Goal: Task Accomplishment & Management: Manage account settings

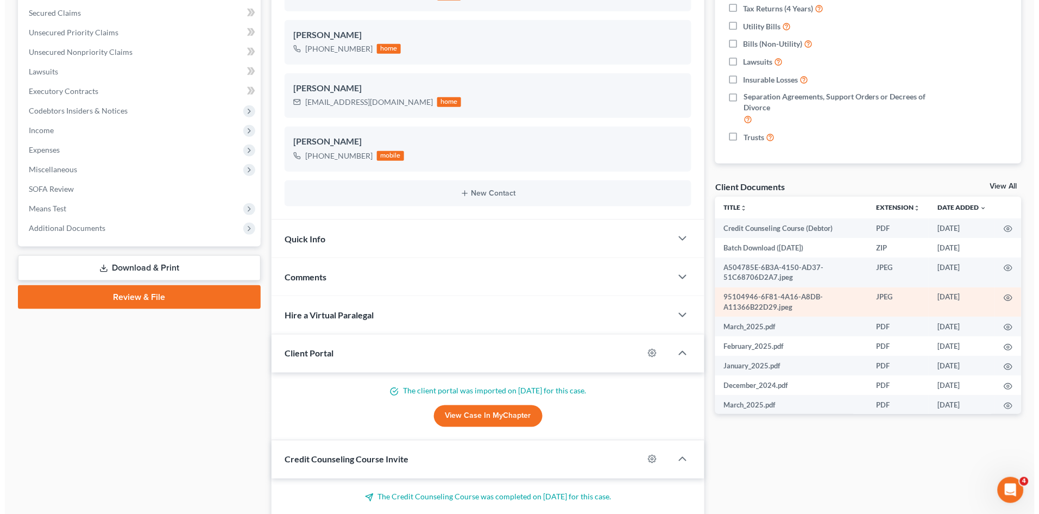
scroll to position [181, 0]
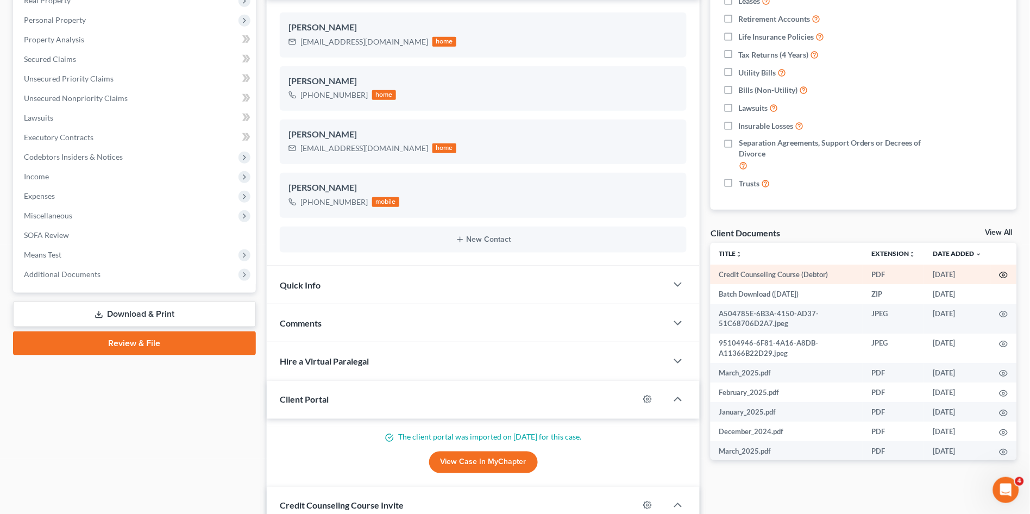
click at [1000, 274] on icon "button" at bounding box center [1004, 275] width 9 height 9
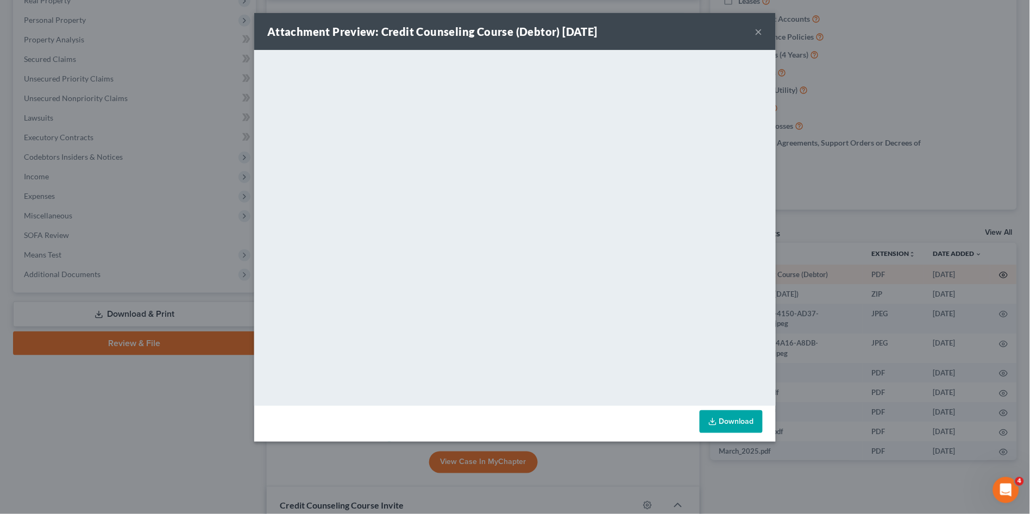
scroll to position [334, 0]
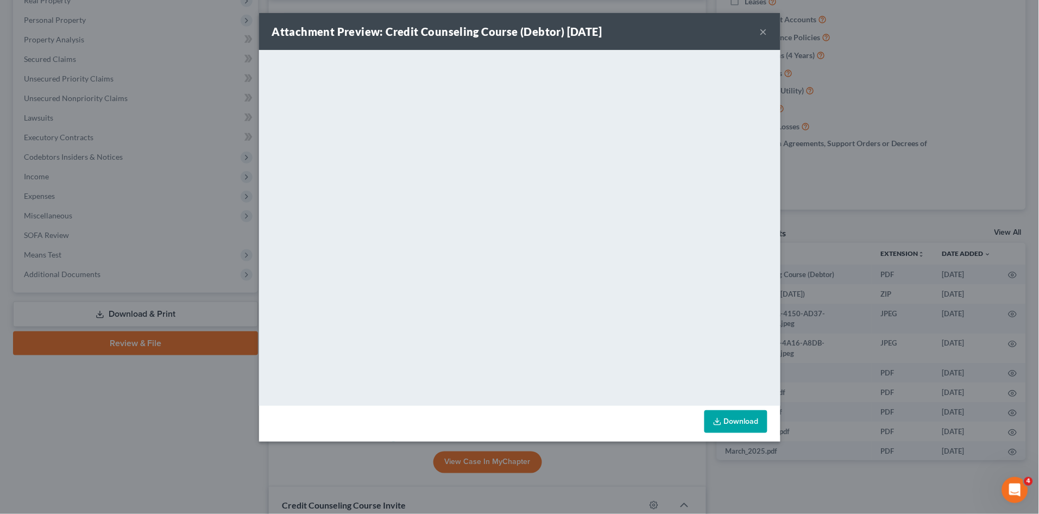
click at [783, 505] on div "Attachment Preview: Credit Counseling Course (Debtor) [DATE] × <object ng-attr-…" at bounding box center [519, 257] width 1039 height 514
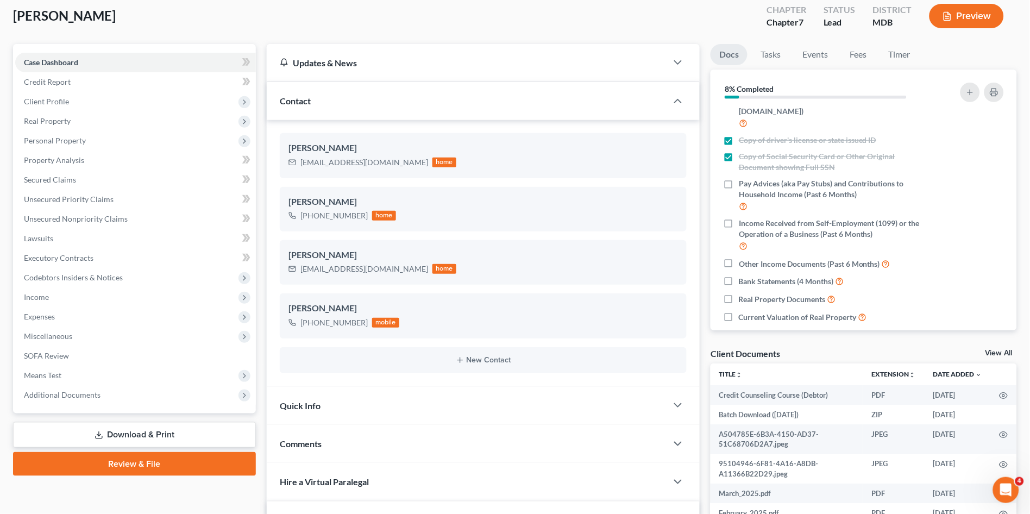
scroll to position [0, 0]
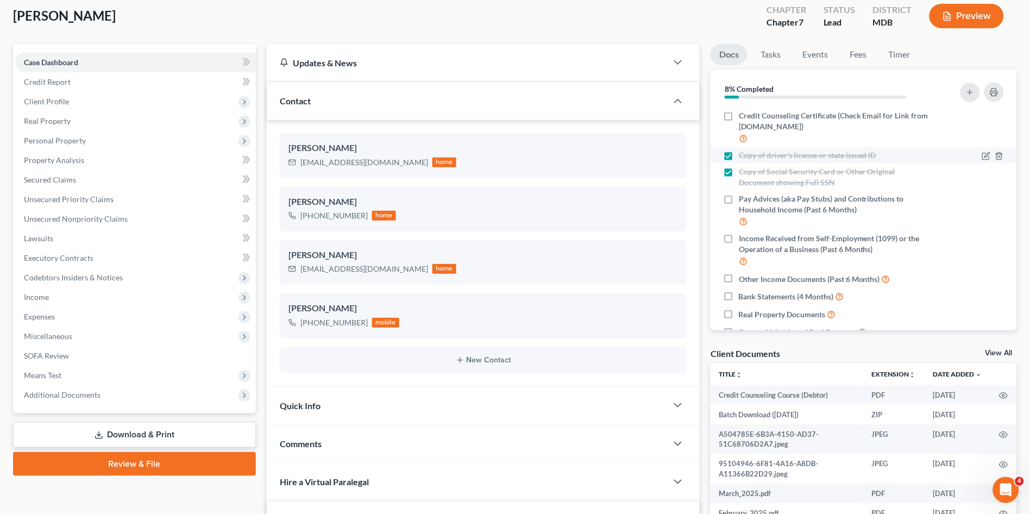
drag, startPoint x: 726, startPoint y: 115, endPoint x: 771, endPoint y: 158, distance: 62.2
click at [739, 114] on label "Credit Counseling Certificate (Check Email for Link from [DOMAIN_NAME])" at bounding box center [835, 127] width 192 height 34
click at [743, 114] on input "Credit Counseling Certificate (Check Email for Link from [DOMAIN_NAME])" at bounding box center [746, 113] width 7 height 7
checkbox input "true"
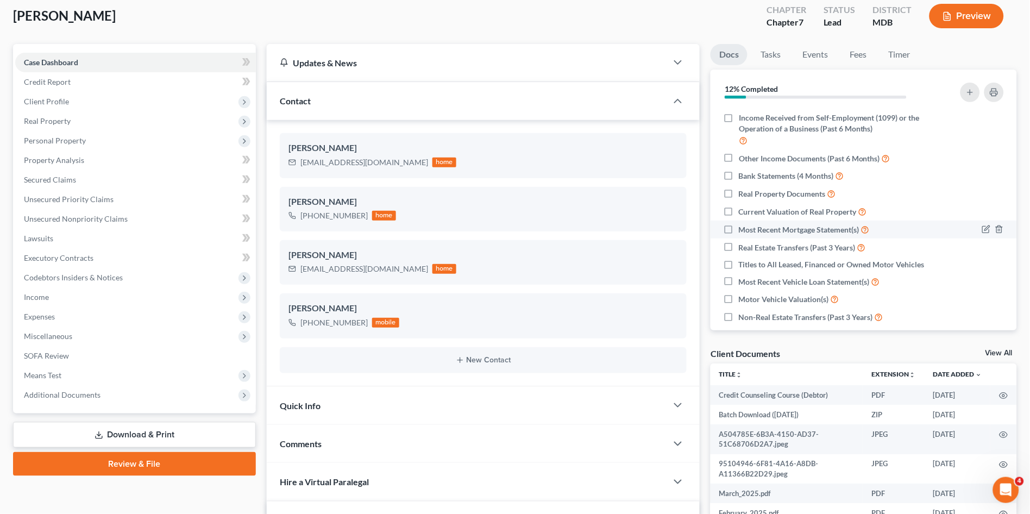
scroll to position [181, 0]
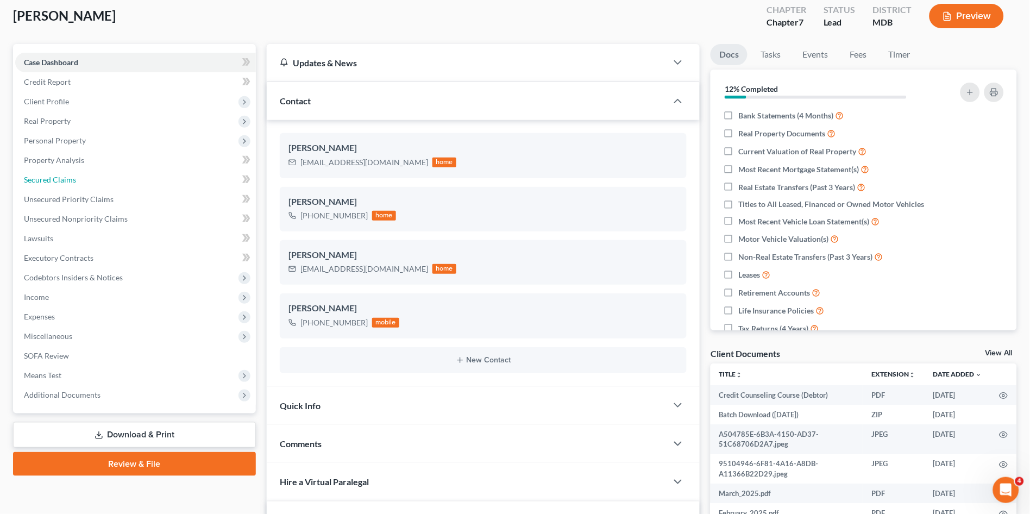
drag, startPoint x: 76, startPoint y: 185, endPoint x: 277, endPoint y: 172, distance: 201.9
click at [76, 185] on link "Secured Claims" at bounding box center [135, 180] width 241 height 20
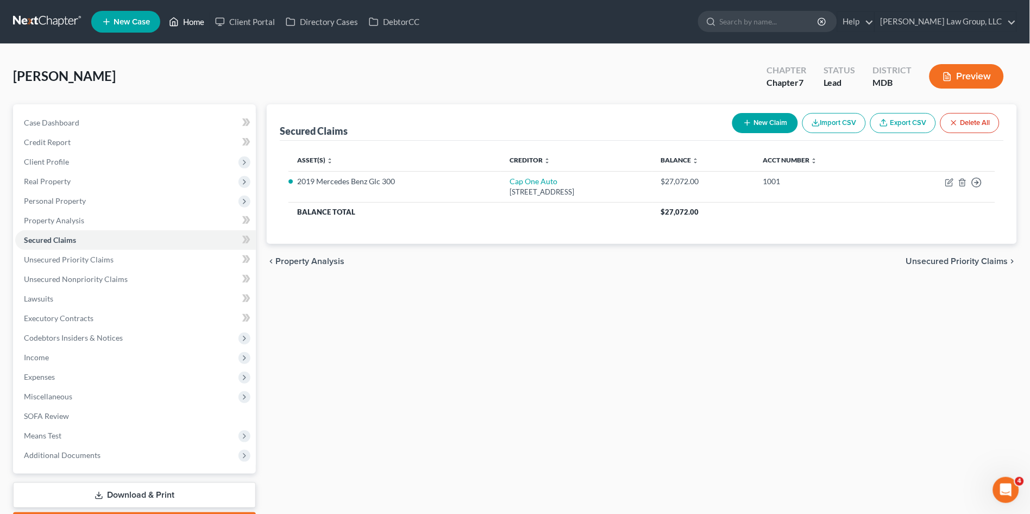
click at [190, 17] on link "Home" at bounding box center [187, 22] width 46 height 20
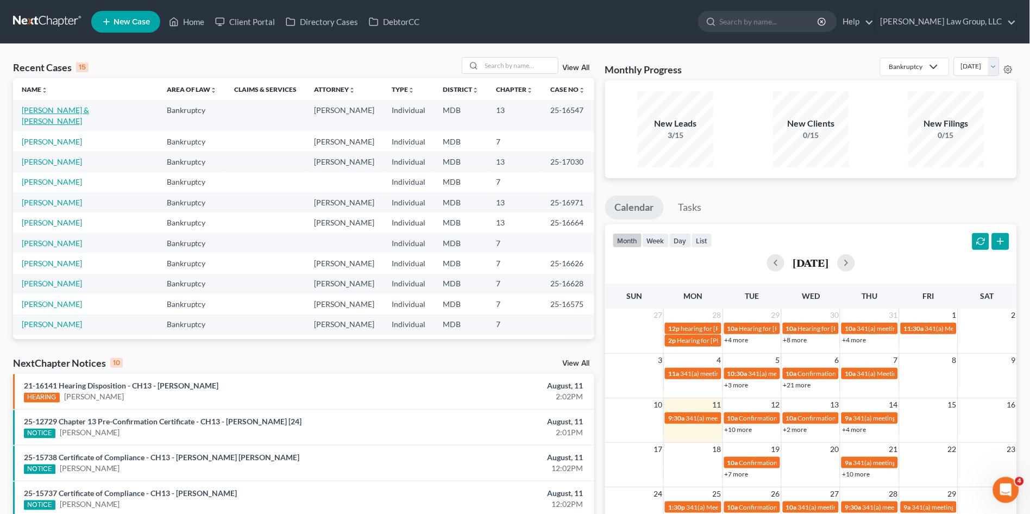
click at [85, 111] on link "[PERSON_NAME] & [PERSON_NAME]" at bounding box center [55, 115] width 67 height 20
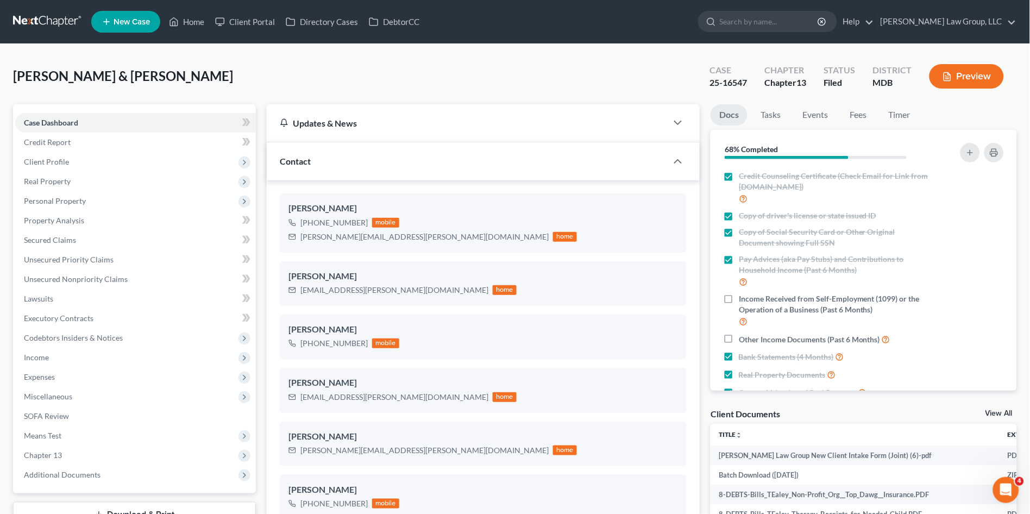
scroll to position [362, 0]
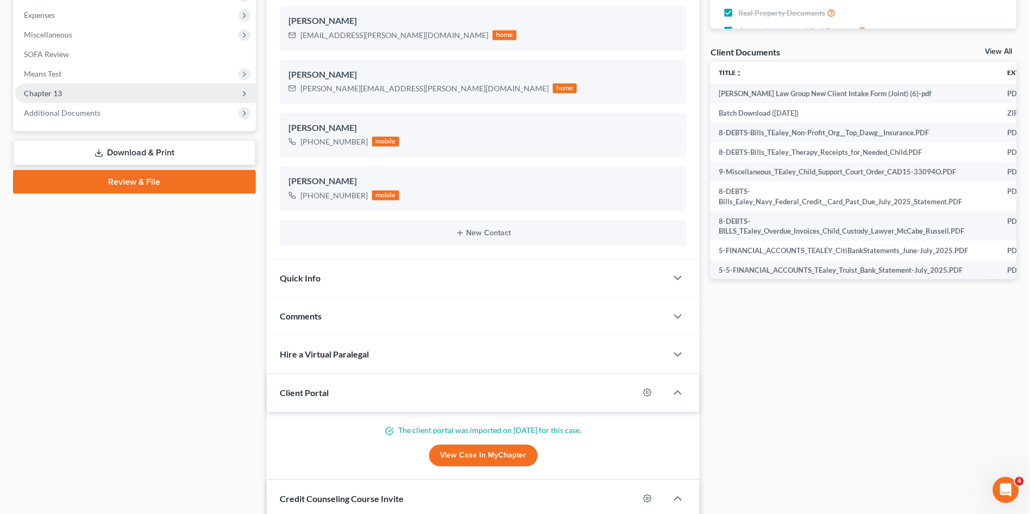
click at [41, 93] on span "Chapter 13" at bounding box center [43, 93] width 38 height 9
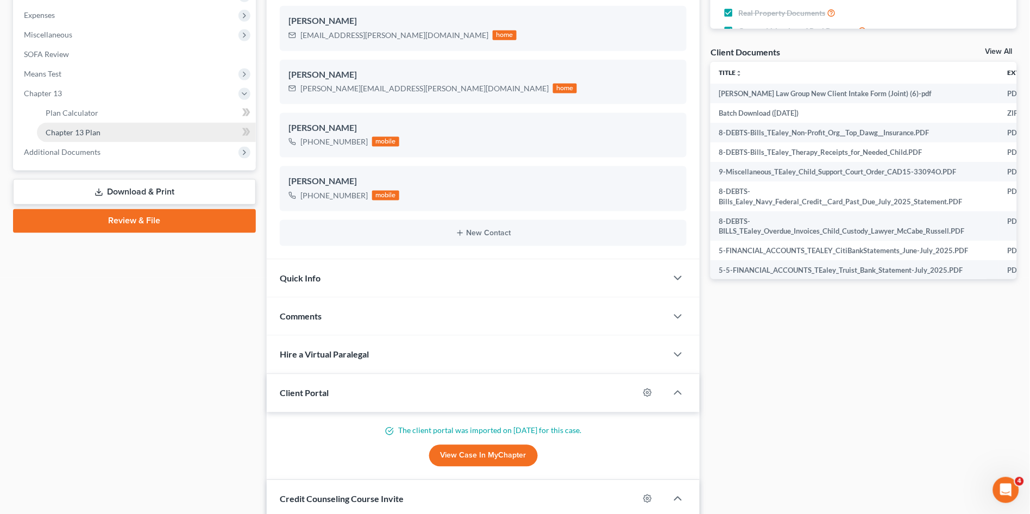
click at [61, 137] on link "Chapter 13 Plan" at bounding box center [146, 133] width 219 height 20
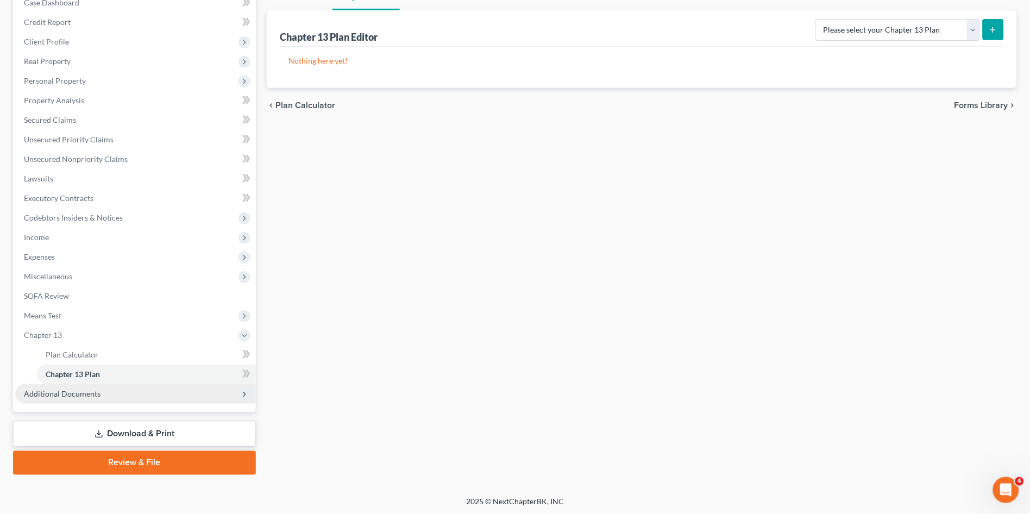
scroll to position [121, 0]
click at [82, 393] on span "Additional Documents" at bounding box center [62, 392] width 77 height 9
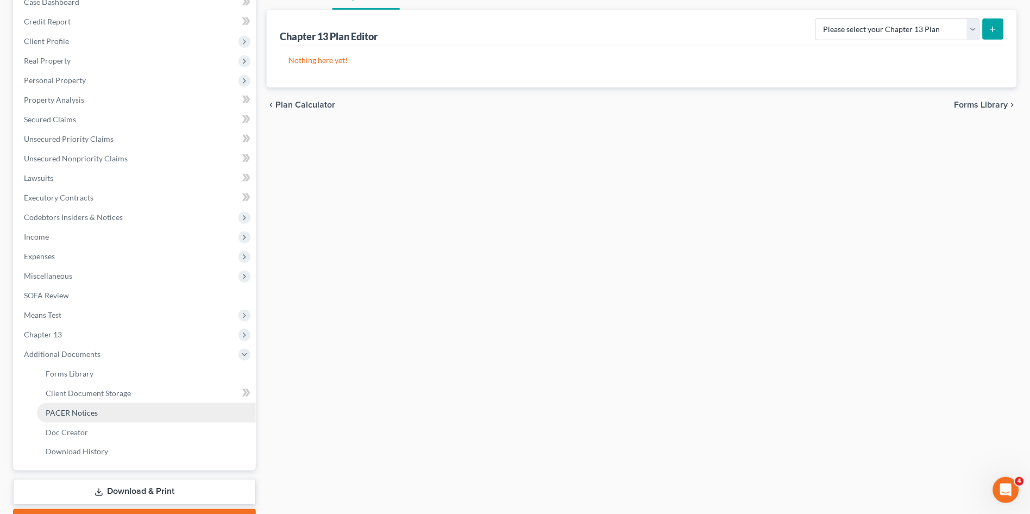
click at [81, 410] on span "PACER Notices" at bounding box center [72, 412] width 52 height 9
